Goal: Contribute content: Contribute content

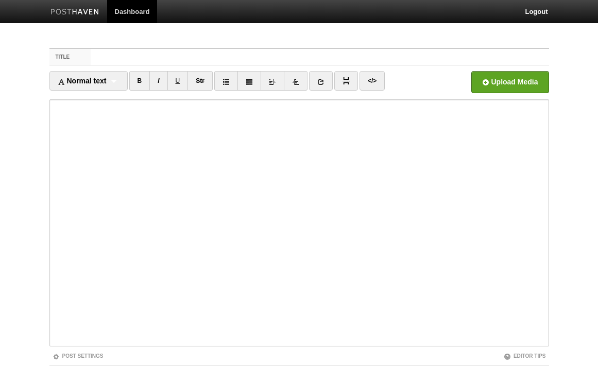
click at [145, 13] on link "Dashboard" at bounding box center [132, 11] width 50 height 23
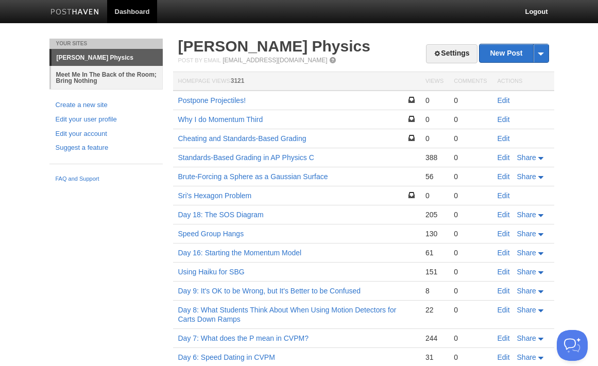
click at [98, 78] on link "Meet Me In The Back of the Room; Bring Nothing" at bounding box center [107, 77] width 112 height 23
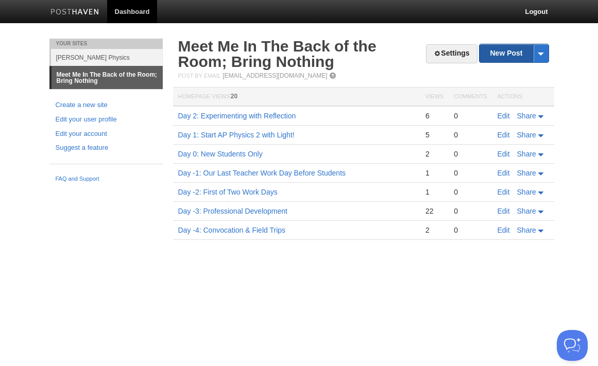
click at [512, 57] on link "New Post" at bounding box center [513, 53] width 68 height 18
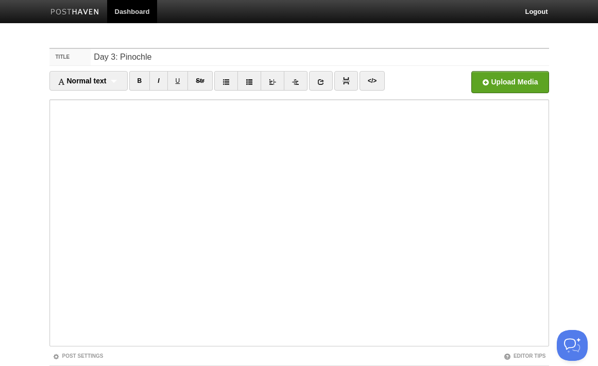
type input "Day 3: Pinochle"
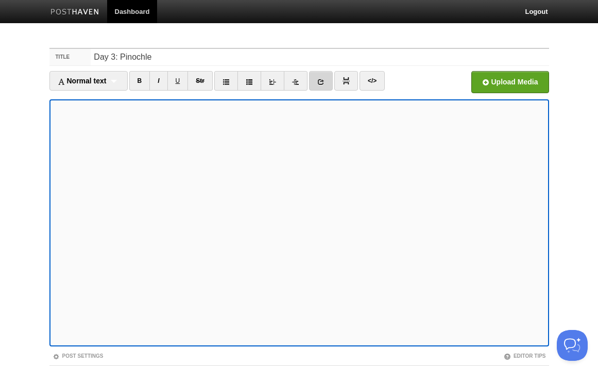
click at [324, 82] on icon at bounding box center [320, 81] width 7 height 7
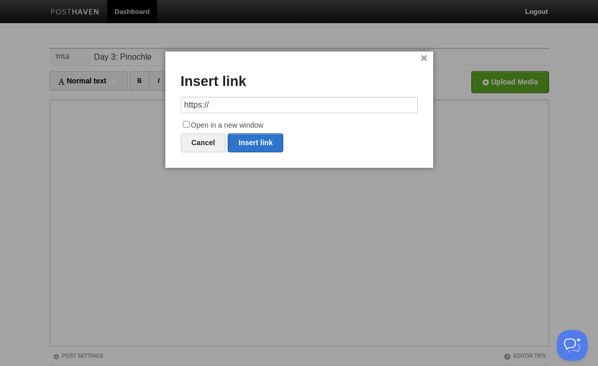
click at [307, 99] on input "https://" at bounding box center [299, 105] width 237 height 16
type input "[URL][DOMAIN_NAME][PERSON_NAME]"
click at [184, 122] on input "Open in a new window" at bounding box center [186, 124] width 7 height 7
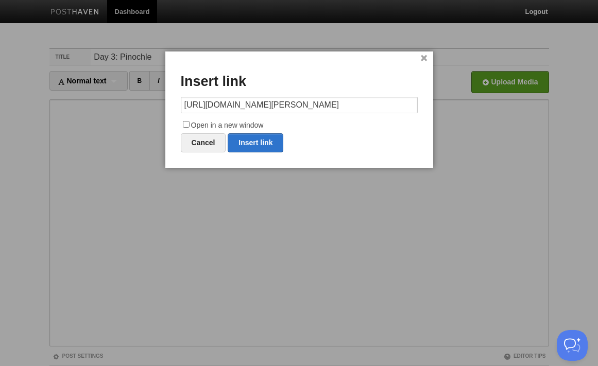
checkbox input "true"
click at [271, 139] on link "Insert link" at bounding box center [256, 142] width 56 height 19
type input "https://"
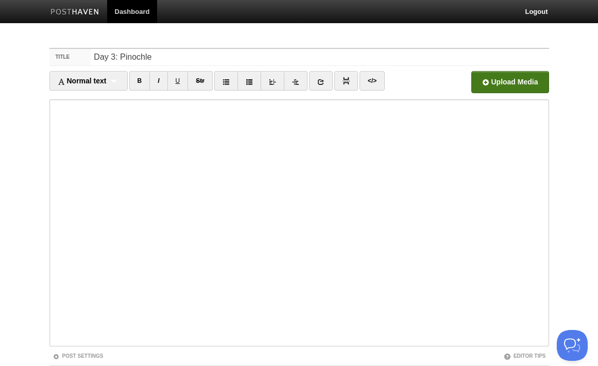
click at [527, 79] on input "file" at bounding box center [199, 85] width 780 height 53
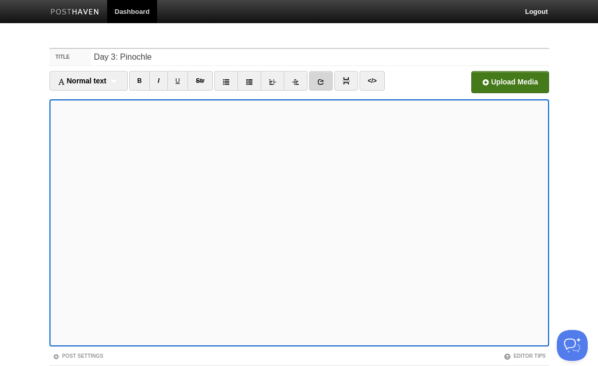
click at [320, 87] on link at bounding box center [321, 81] width 24 height 20
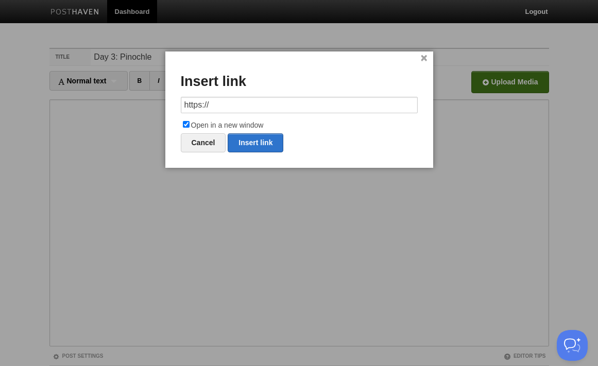
click at [242, 105] on input "https://" at bounding box center [299, 105] width 237 height 16
click at [253, 147] on link "Insert link" at bounding box center [256, 142] width 56 height 19
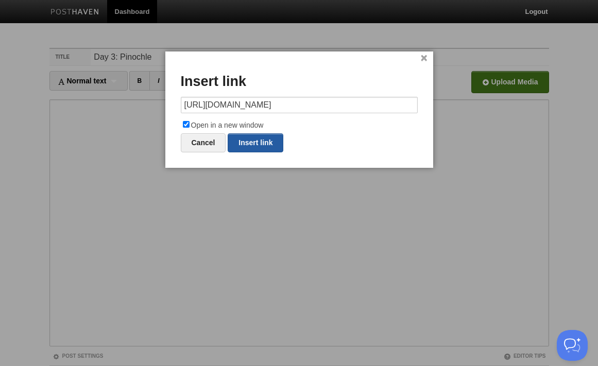
type input "https://"
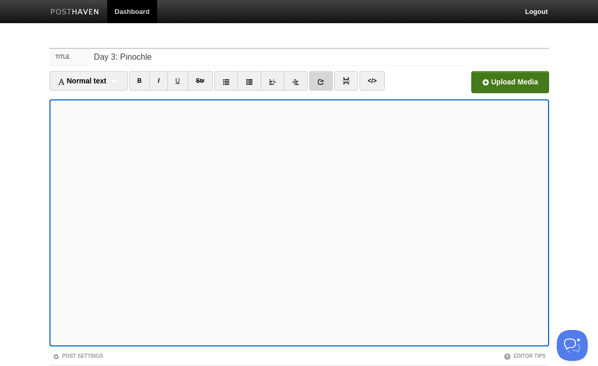
click at [327, 84] on link at bounding box center [321, 81] width 24 height 20
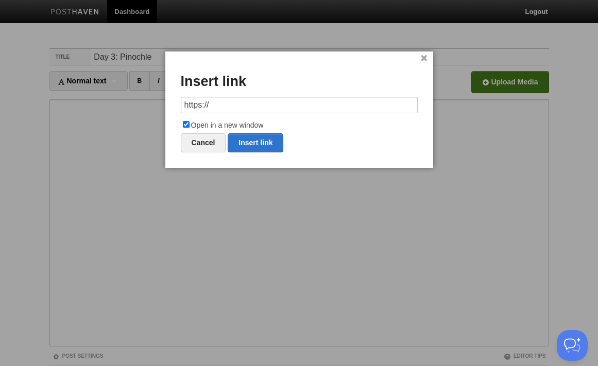
click at [306, 107] on input "https://" at bounding box center [299, 105] width 237 height 16
click at [266, 143] on link "Insert link" at bounding box center [256, 142] width 56 height 19
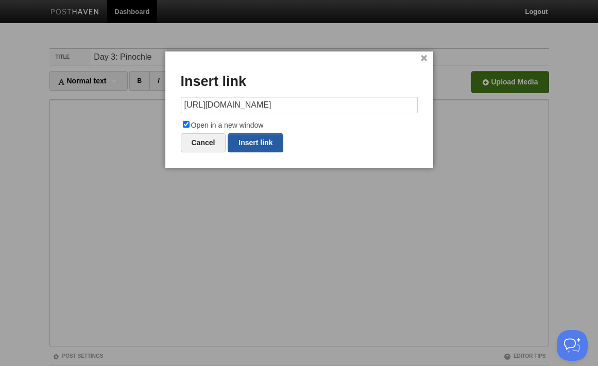
type input "https://"
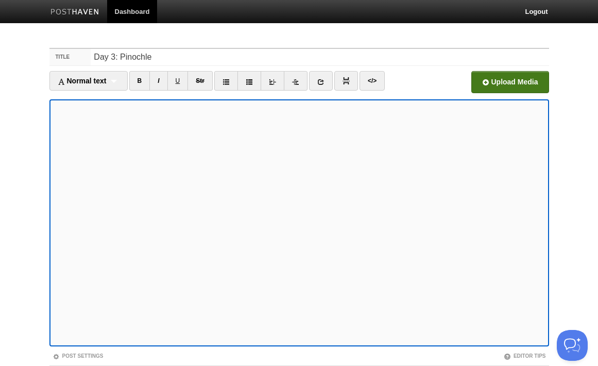
scroll to position [69, 0]
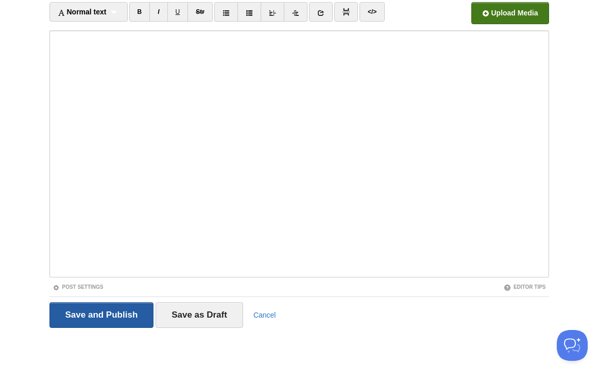
click at [136, 317] on input "Save and Publish" at bounding box center [101, 315] width 105 height 26
